Goal: Task Accomplishment & Management: Manage account settings

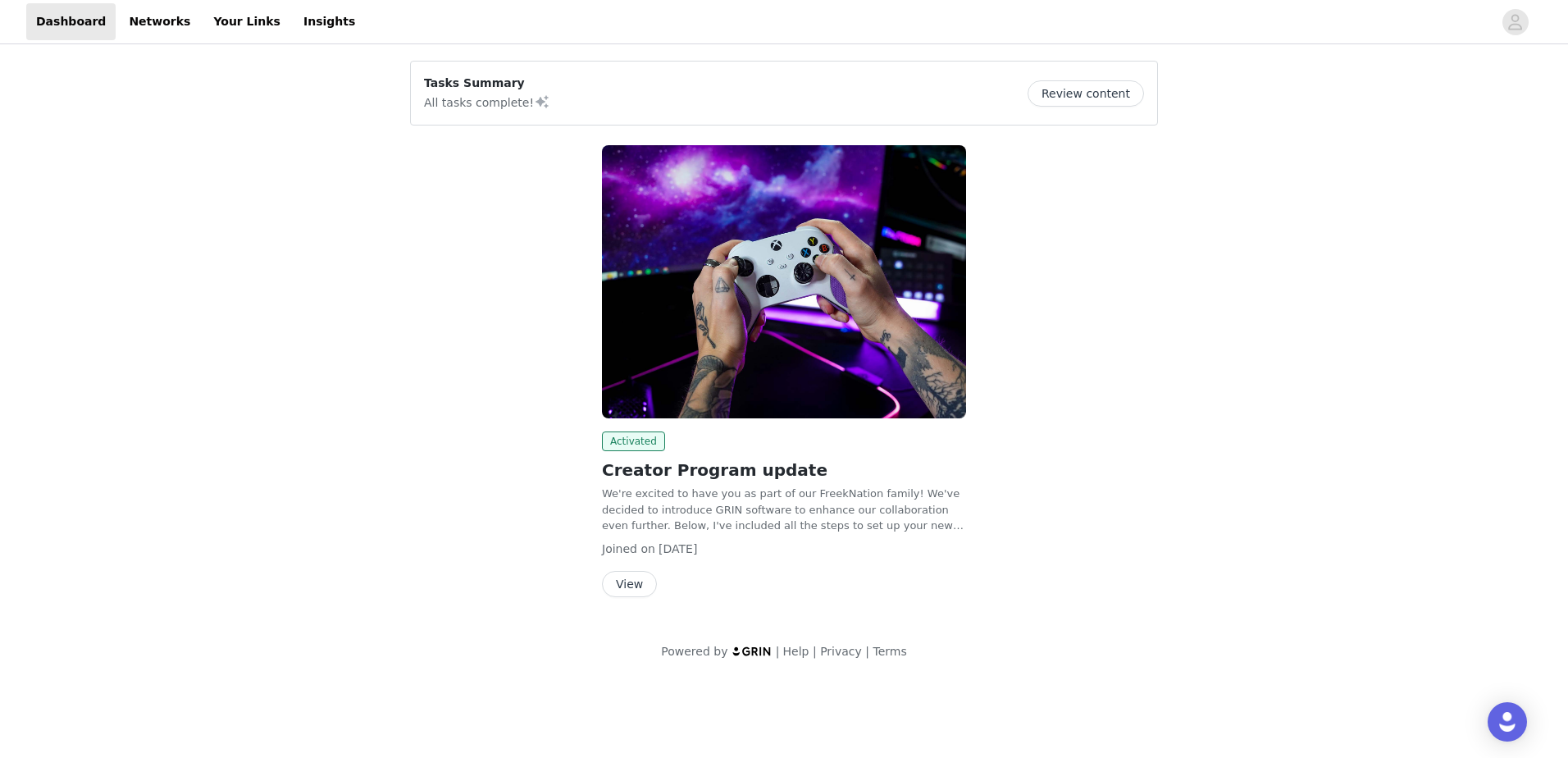
click at [1069, 92] on button "Review content" at bounding box center [1086, 94] width 116 height 26
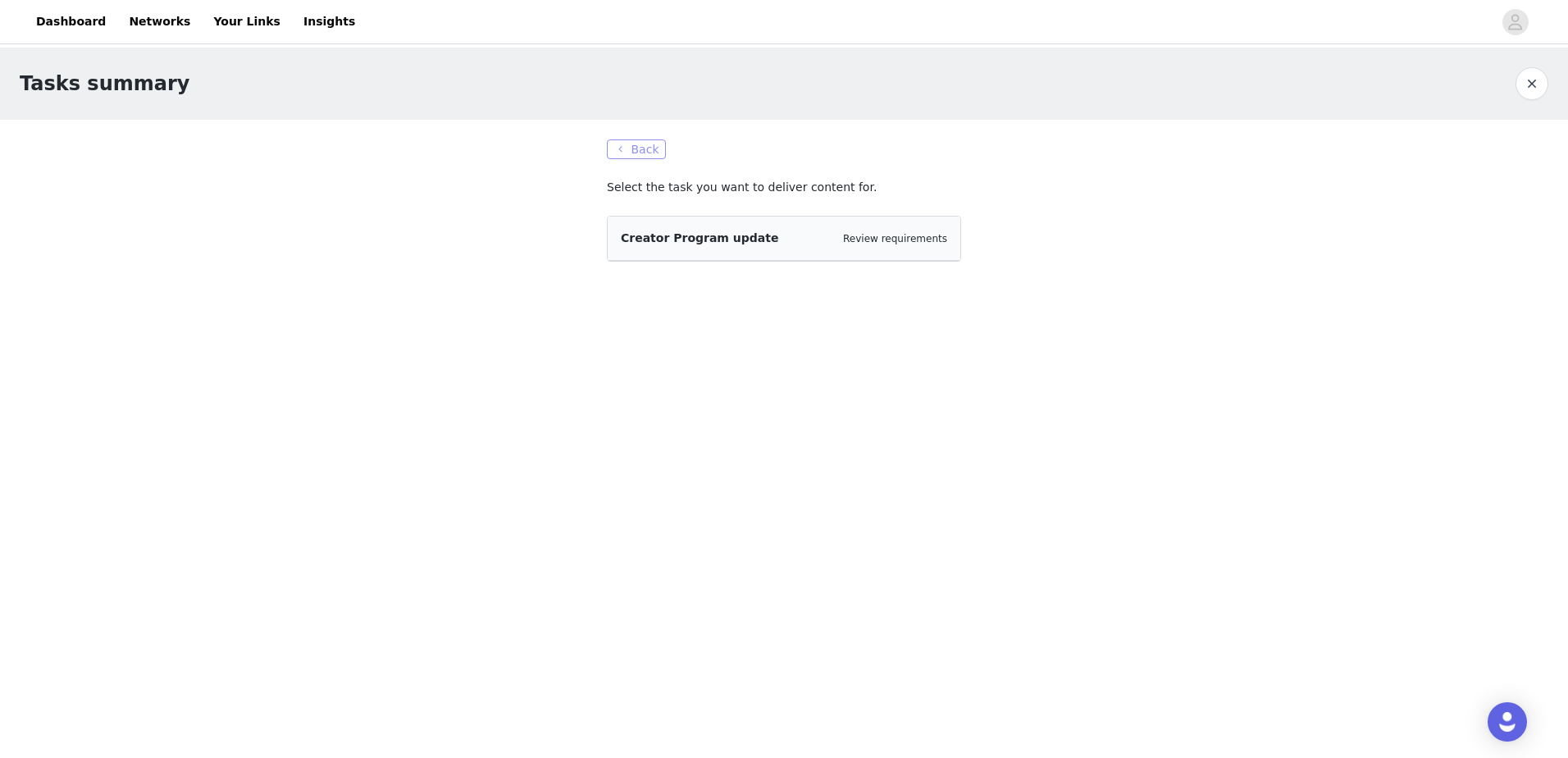
click at [638, 142] on button "Back" at bounding box center [636, 149] width 59 height 20
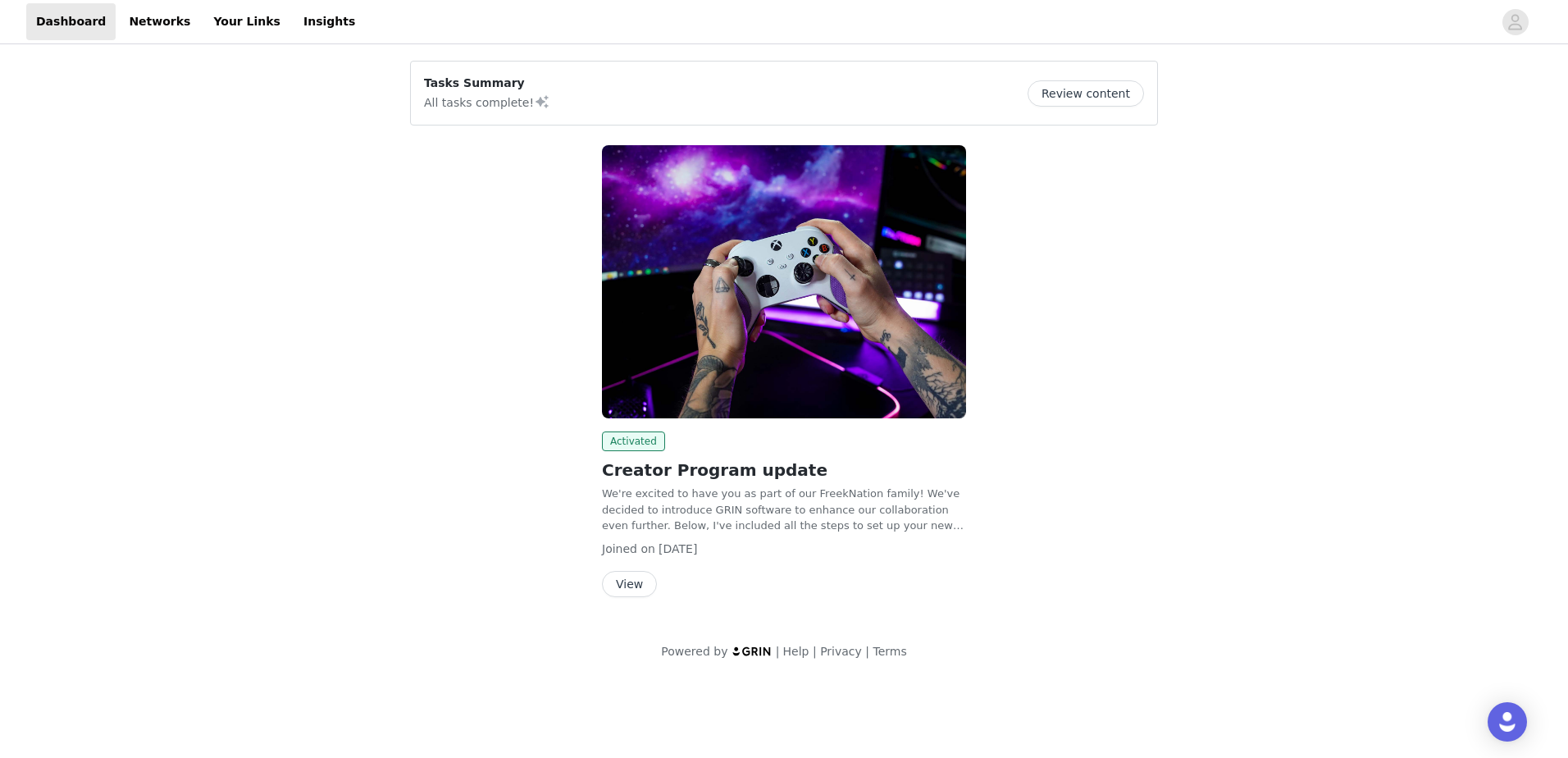
click at [633, 578] on button "View" at bounding box center [629, 584] width 55 height 26
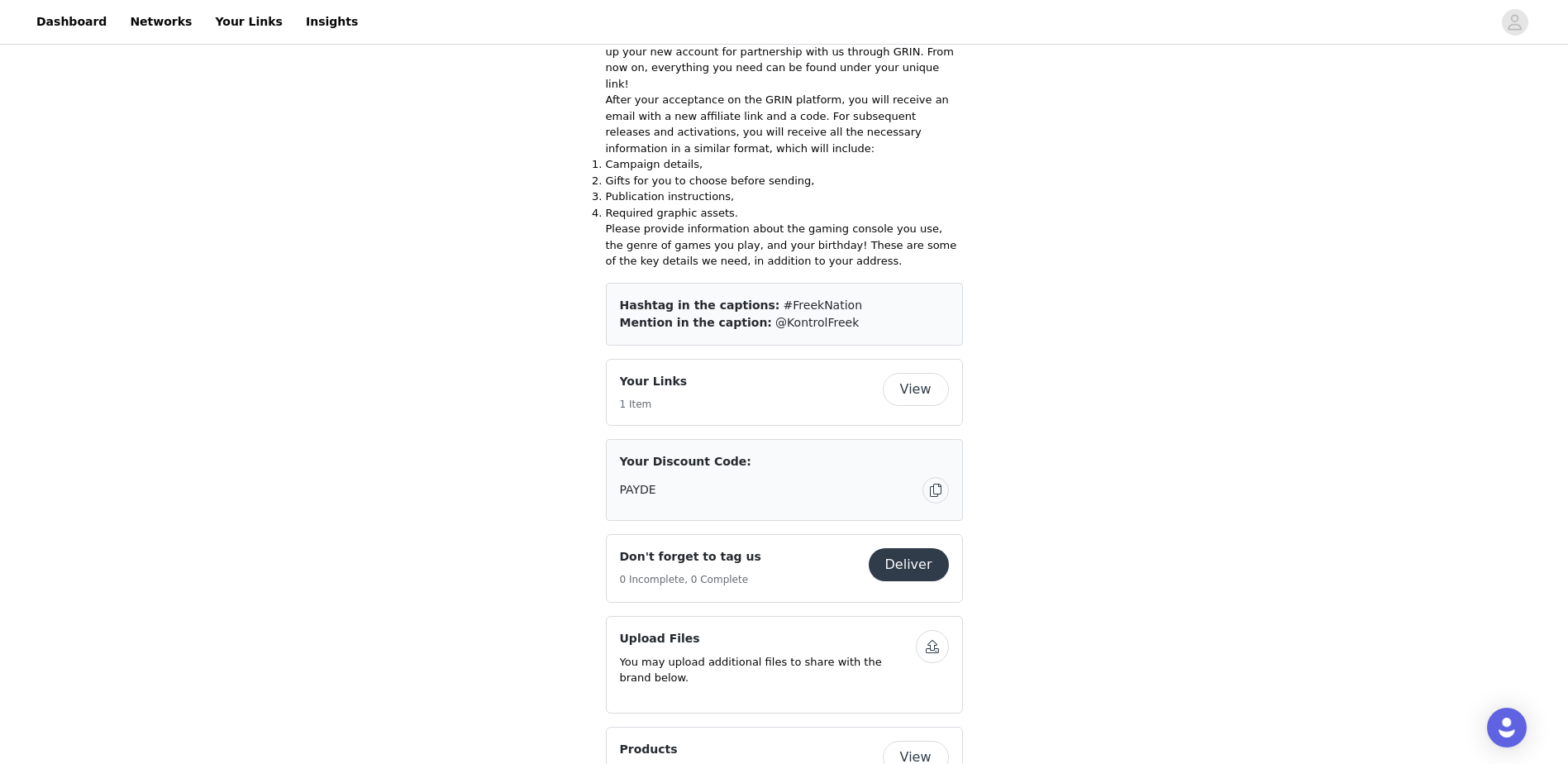
scroll to position [496, 0]
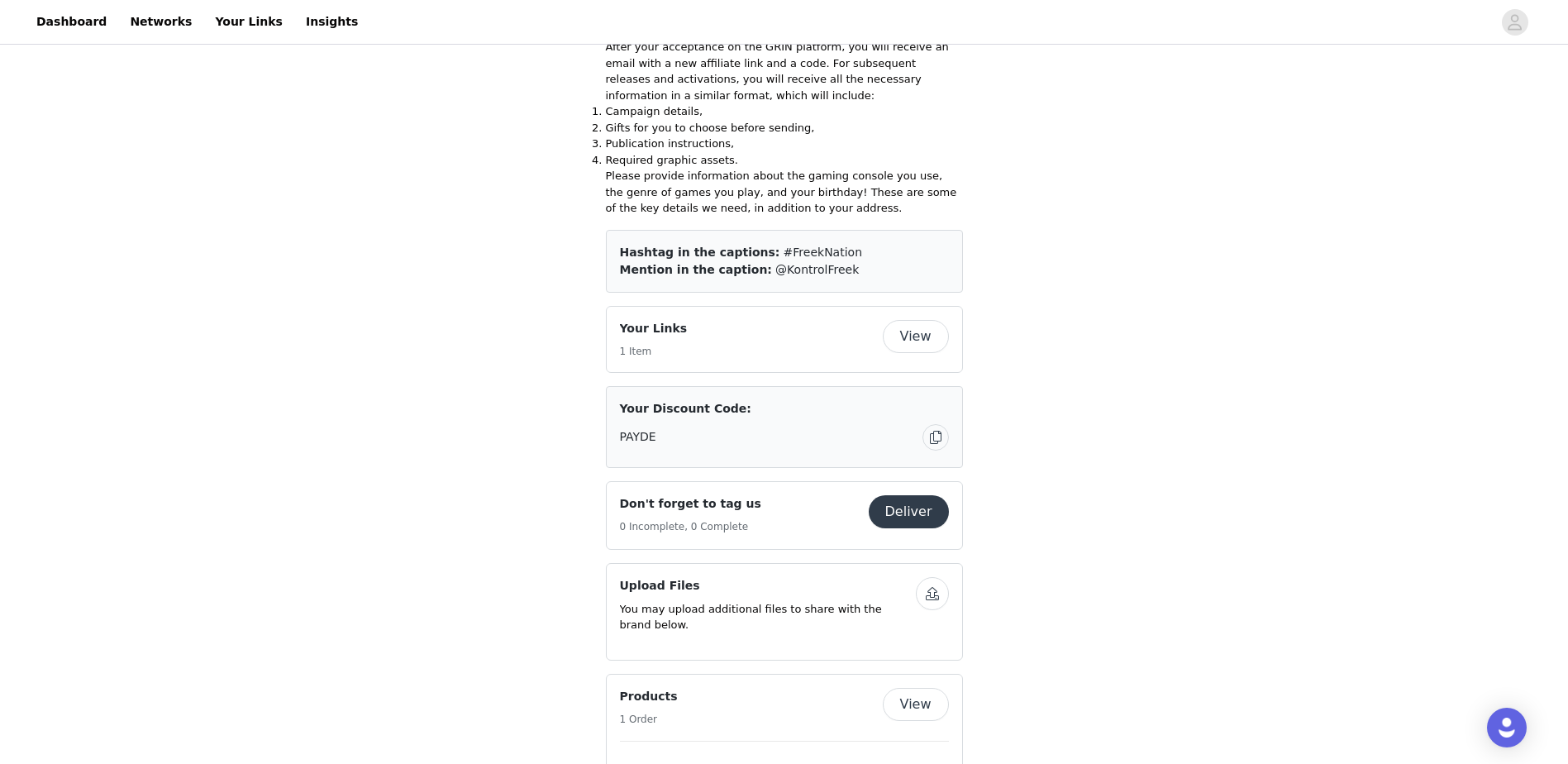
click at [910, 688] on button "View" at bounding box center [916, 704] width 66 height 33
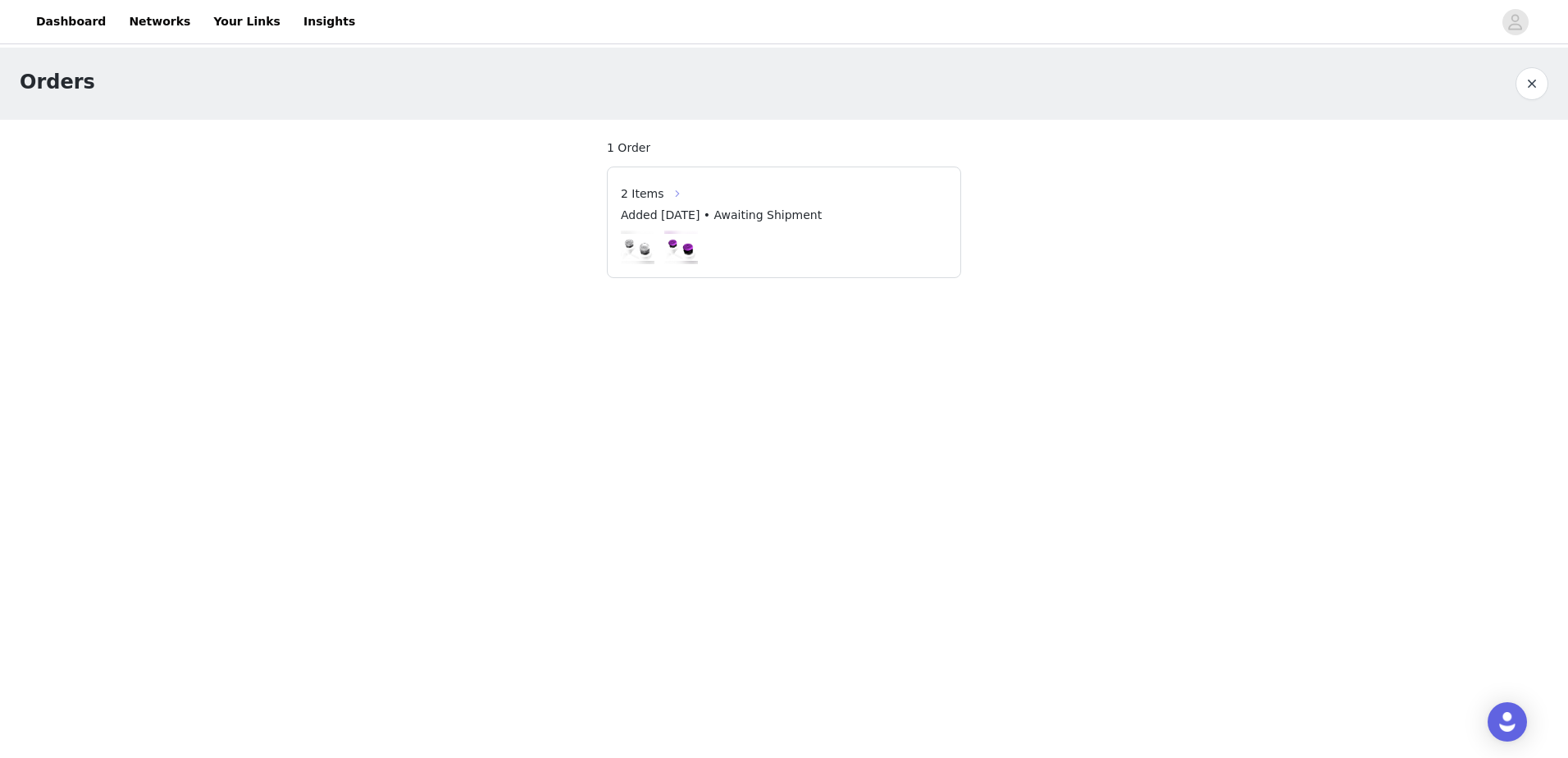
click at [669, 194] on button "button" at bounding box center [677, 194] width 26 height 26
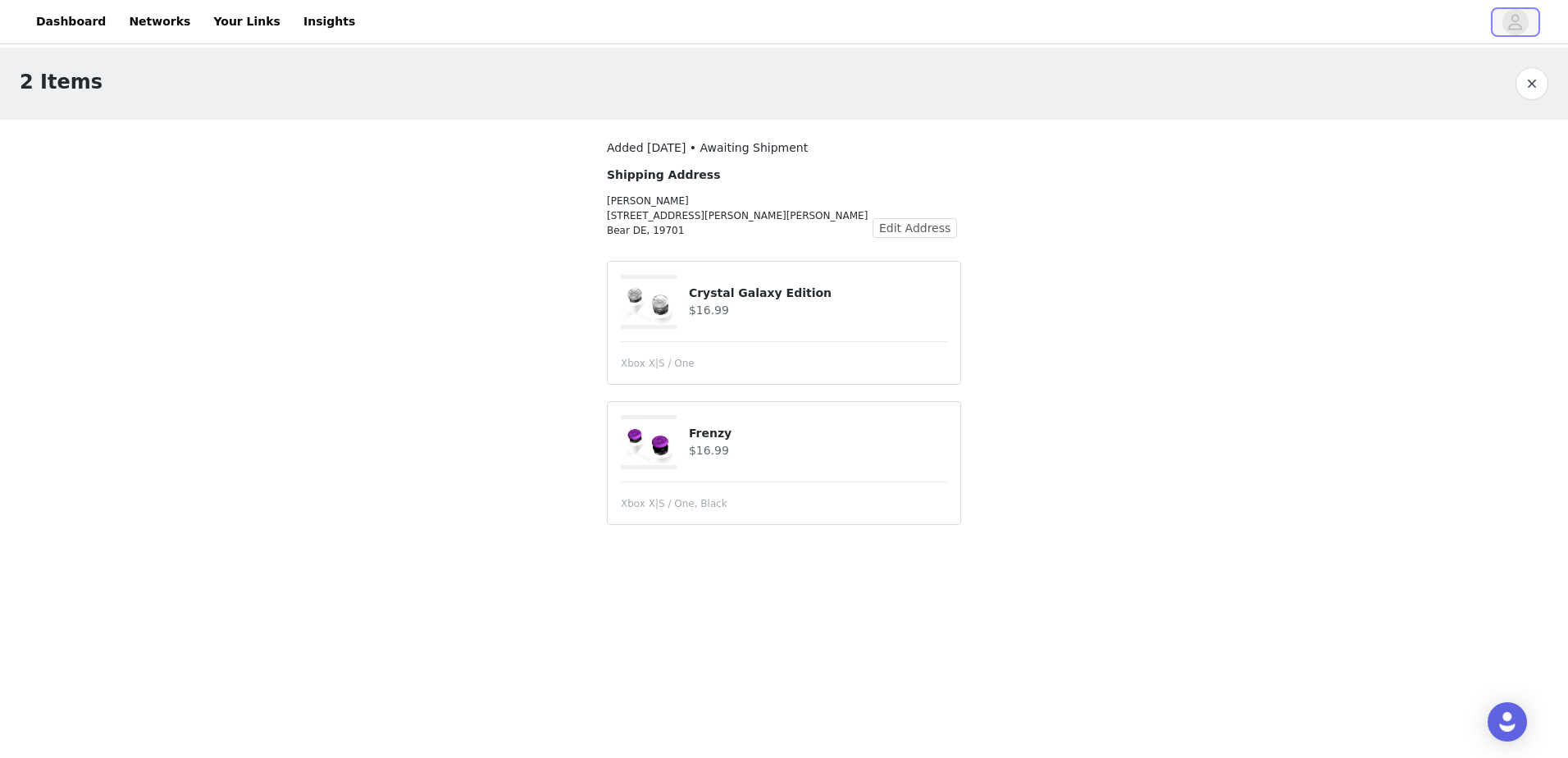
click at [1519, 25] on icon "avatar" at bounding box center [1516, 21] width 14 height 16
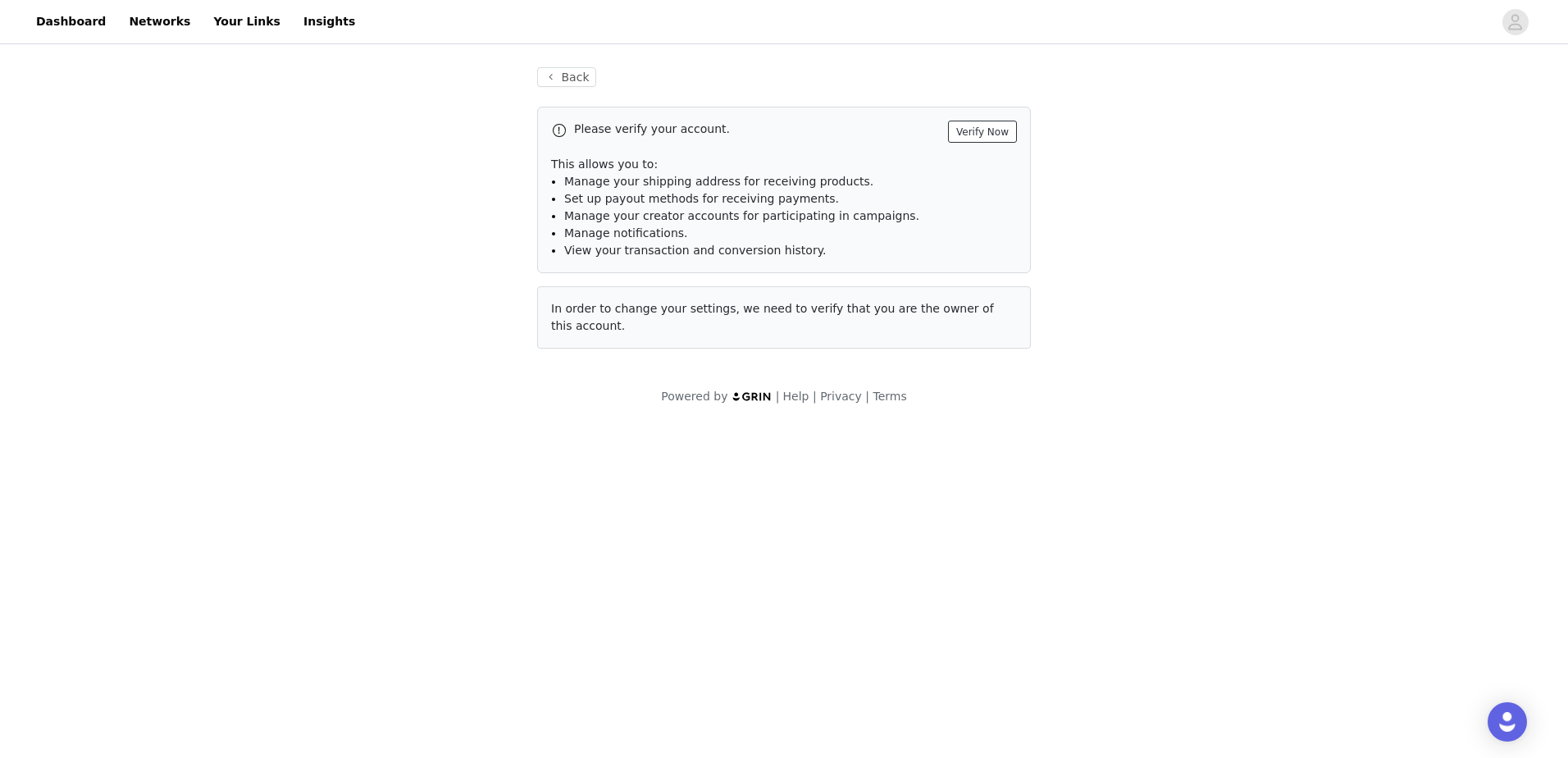
click at [966, 132] on button "Verify Now" at bounding box center [982, 131] width 69 height 22
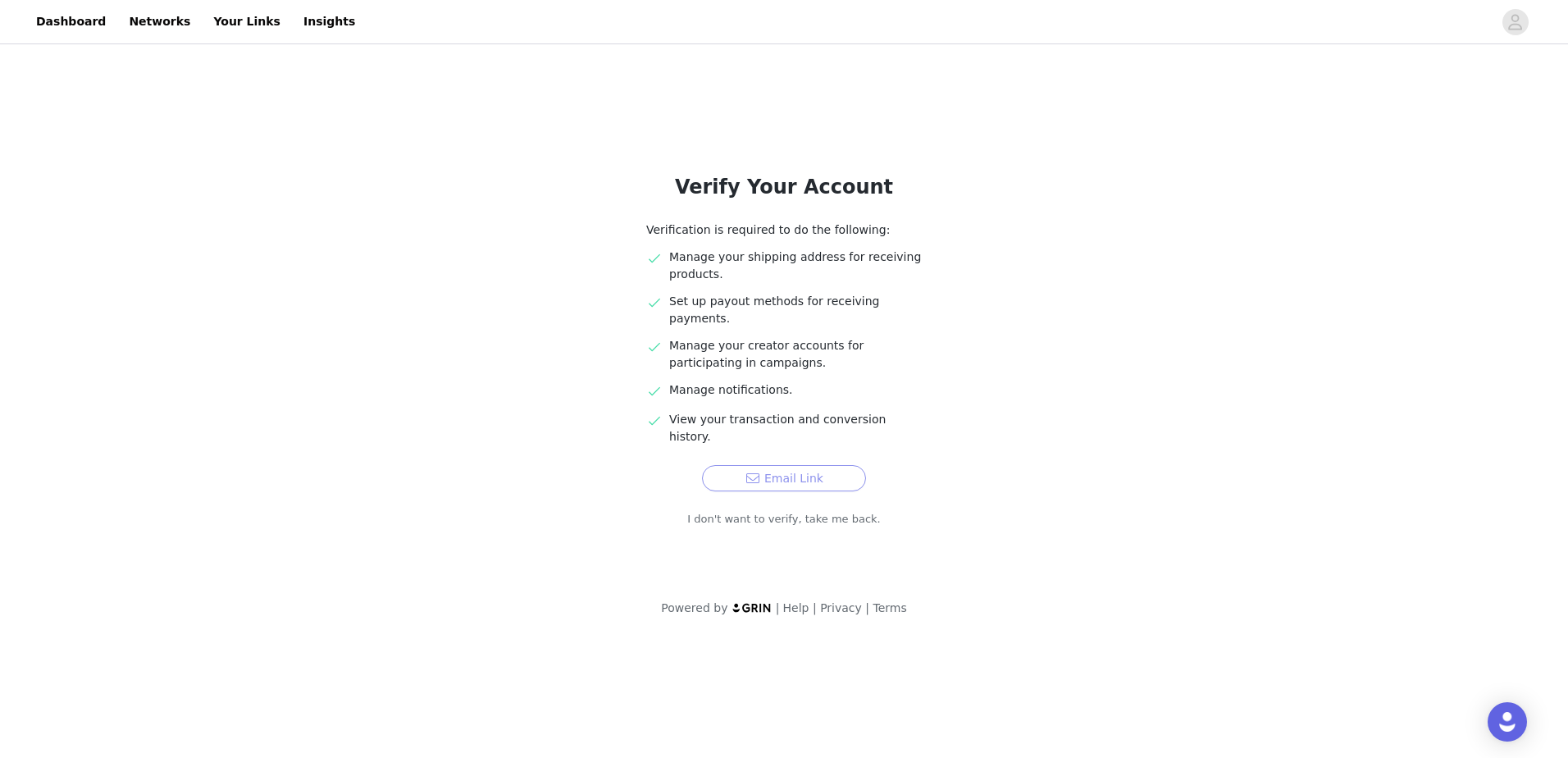
click at [799, 465] on button "Email Link" at bounding box center [784, 478] width 164 height 26
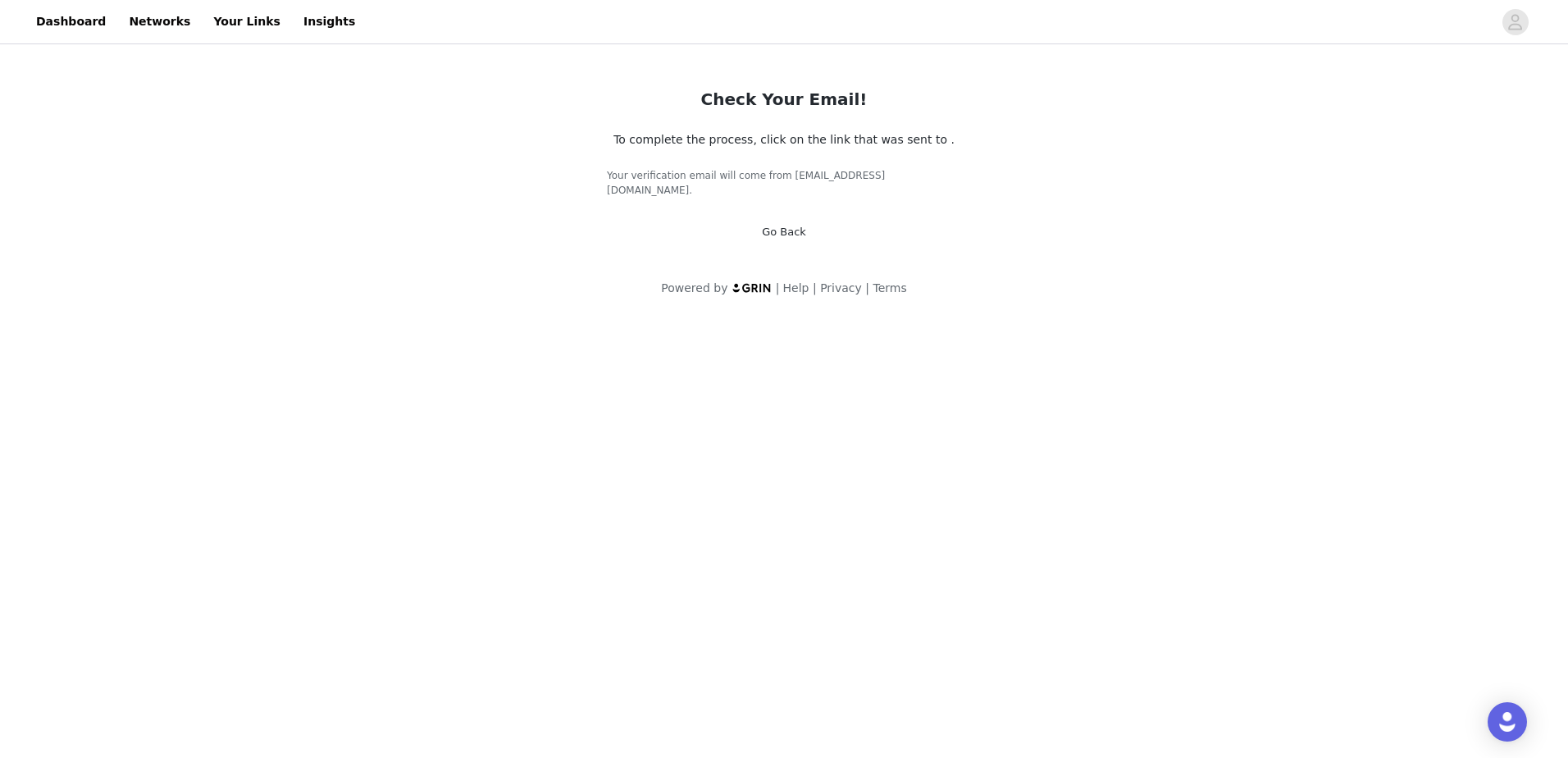
click at [932, 141] on span "To complete the process, click on the link that was sent to ." at bounding box center [784, 139] width 341 height 13
click at [715, 163] on div "Check Your Email! To complete the process, click on the link that was sent to .…" at bounding box center [784, 153] width 394 height 212
click at [782, 226] on link "Go Back" at bounding box center [784, 231] width 44 height 12
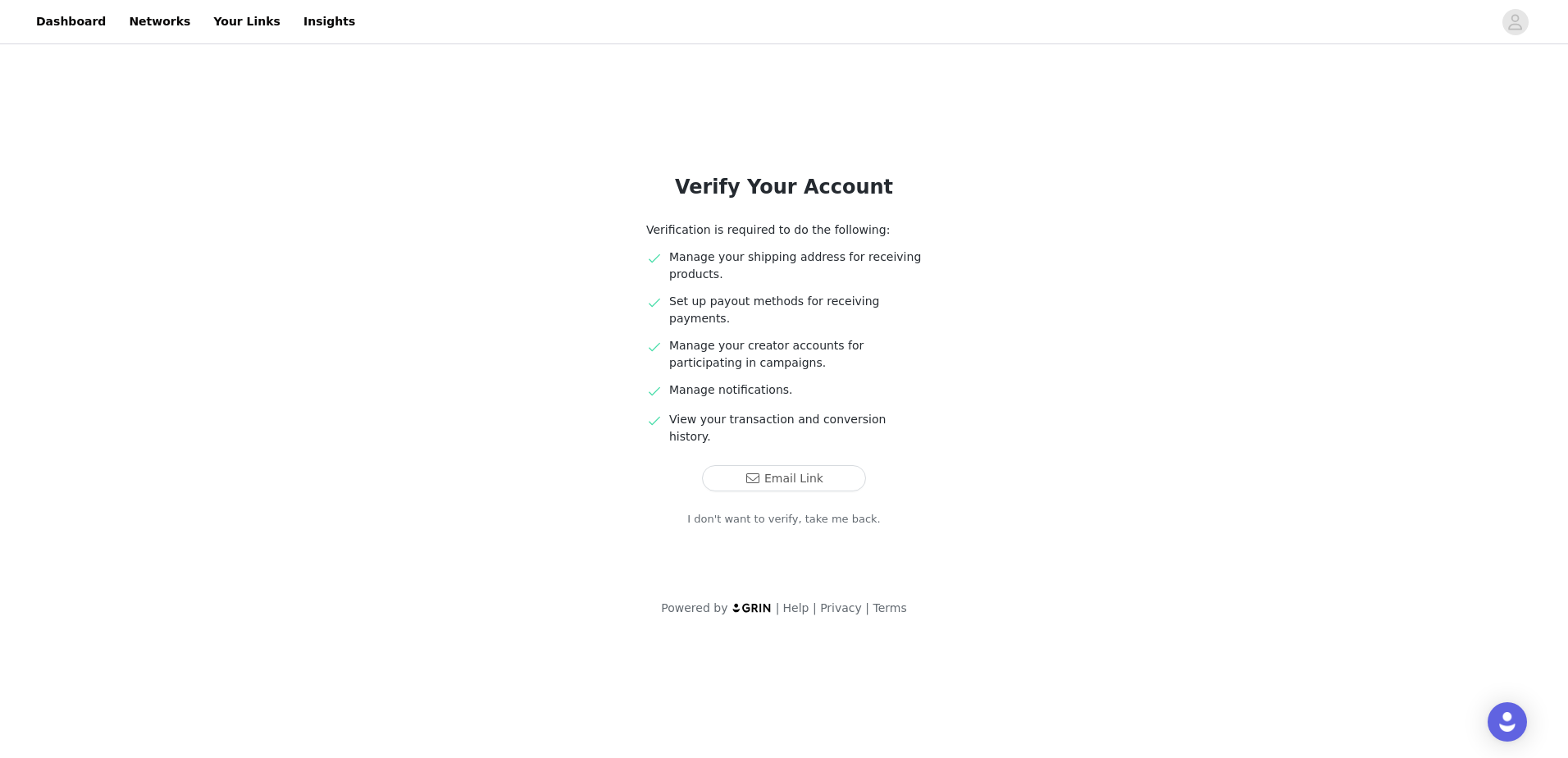
click at [710, 511] on link "I don't want to verify, take me back." at bounding box center [784, 519] width 194 height 16
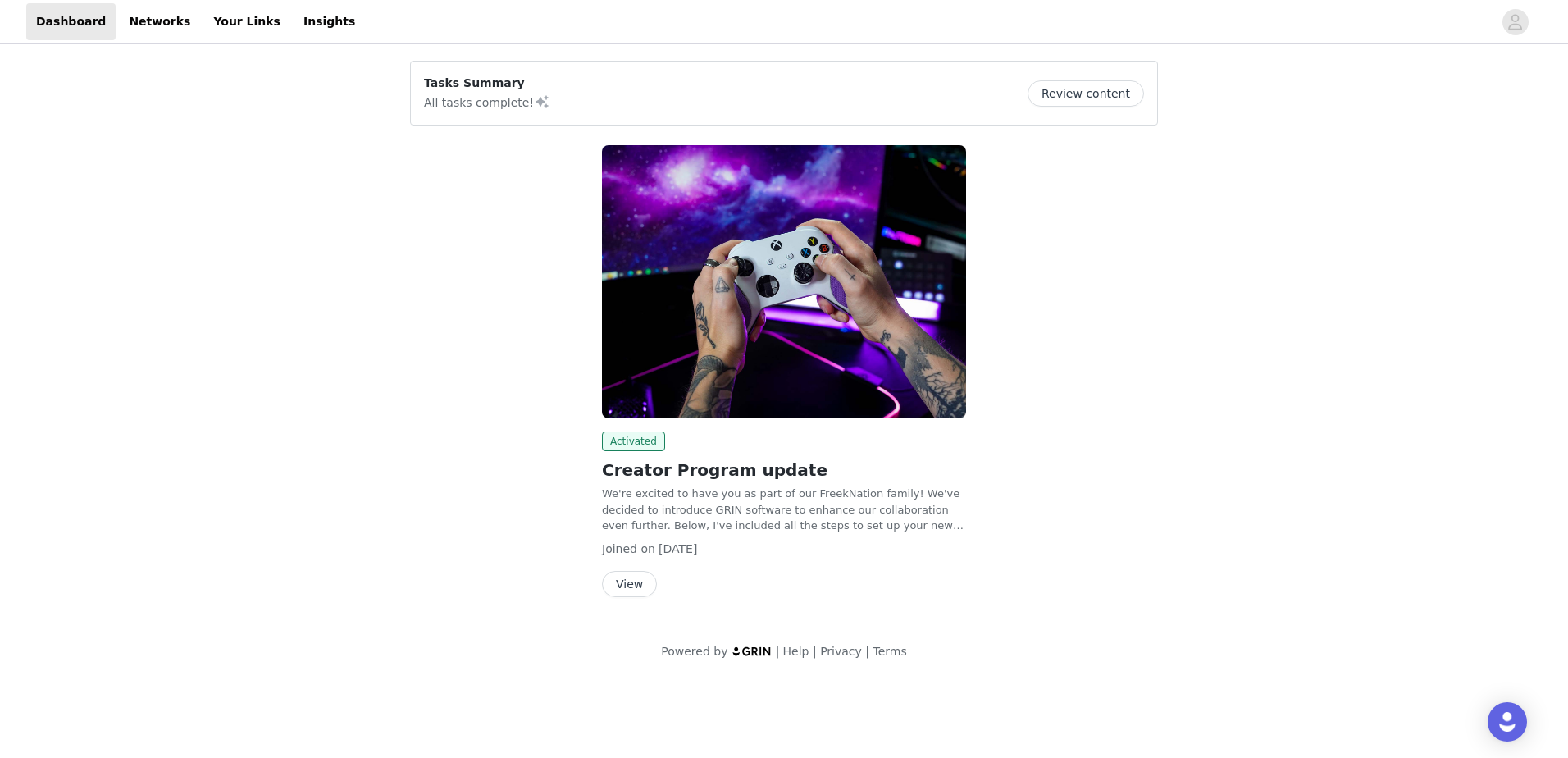
click at [635, 587] on button "View" at bounding box center [629, 584] width 55 height 26
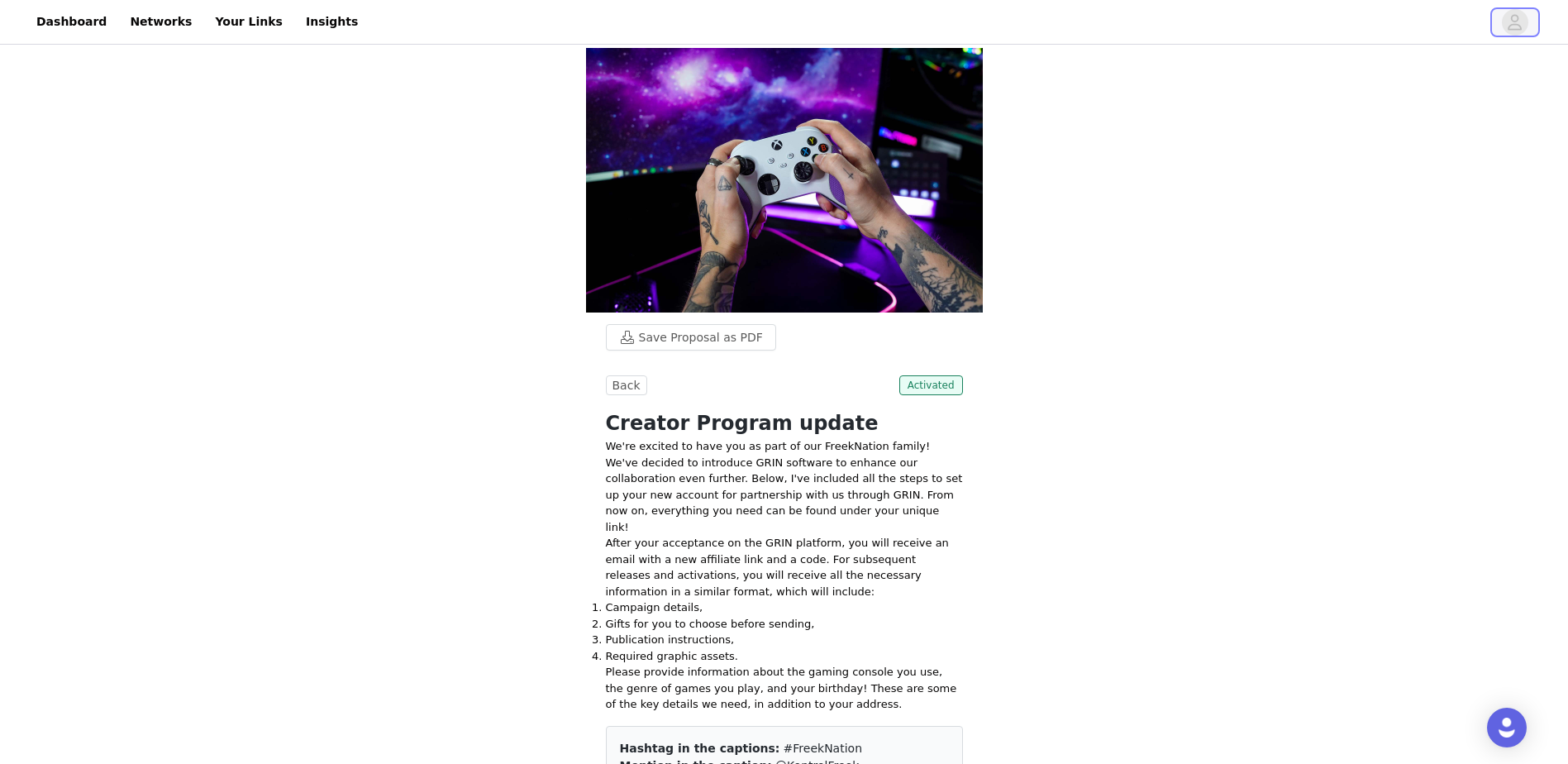
click at [1520, 17] on icon "avatar" at bounding box center [1514, 22] width 16 height 26
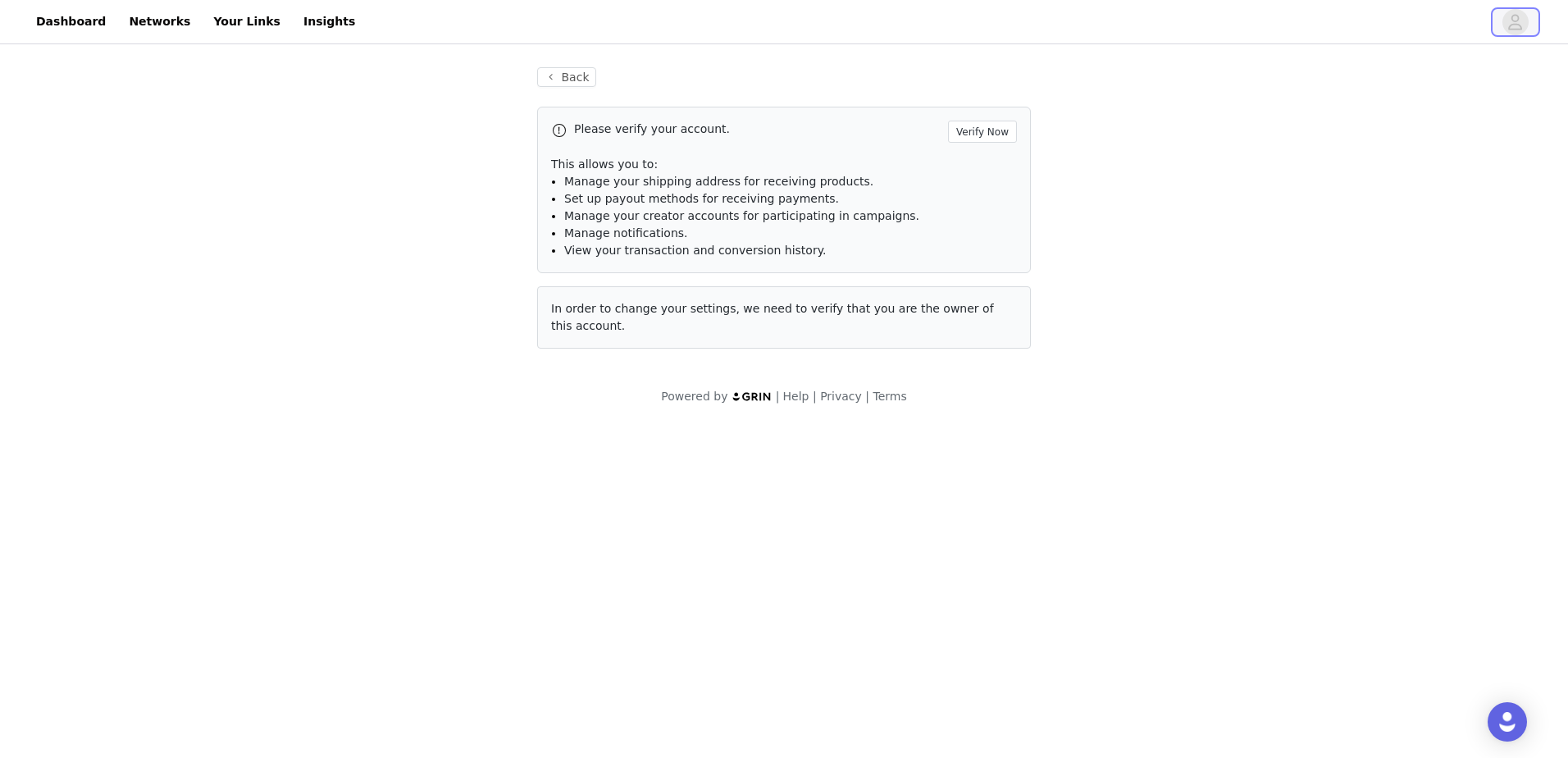
click at [1508, 17] on icon "avatar" at bounding box center [1515, 22] width 16 height 26
